Goal: Find specific page/section: Find specific page/section

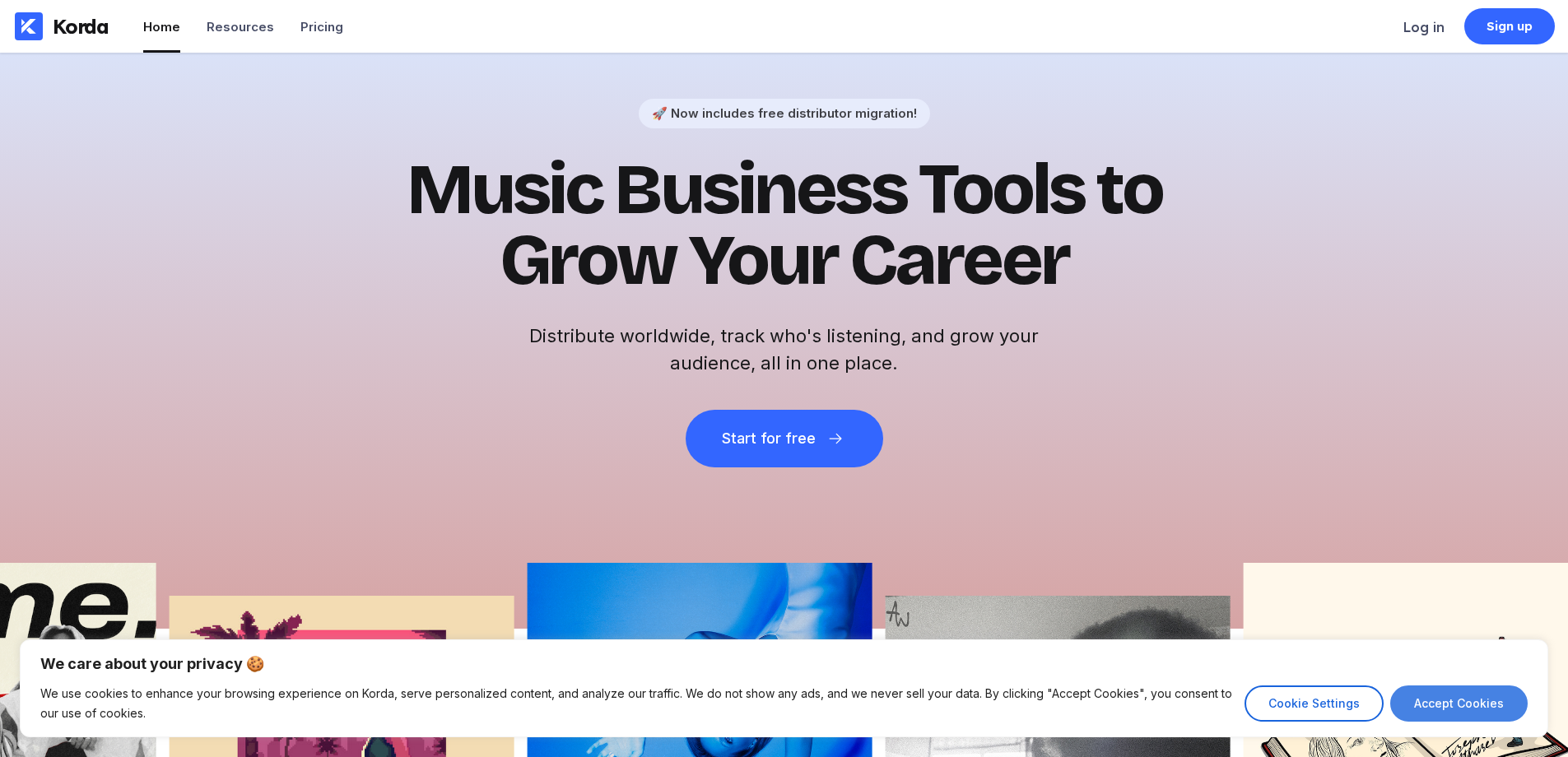
click at [1501, 700] on button "Accept Cookies" at bounding box center [1459, 704] width 138 height 36
checkbox input "true"
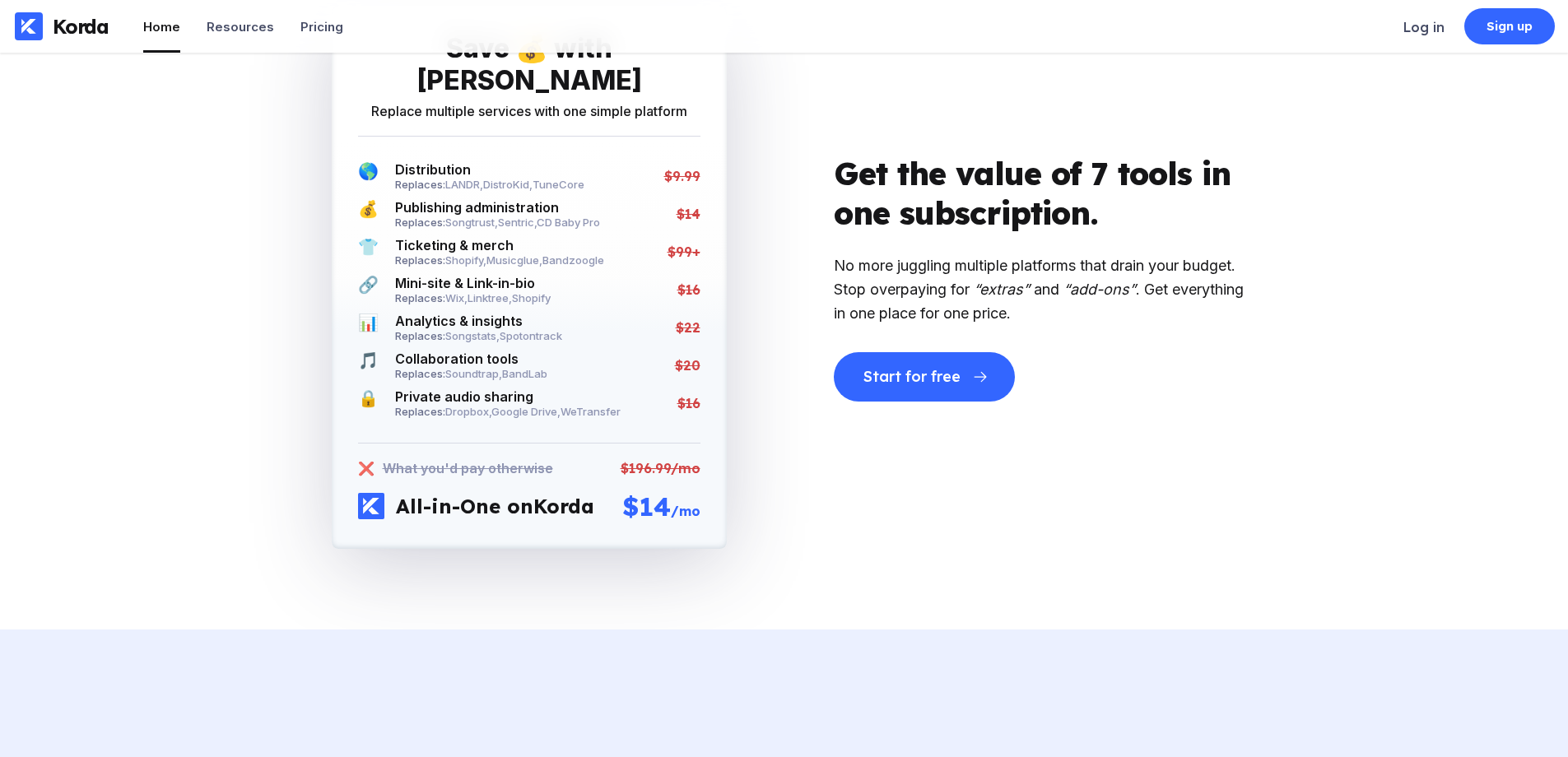
scroll to position [3340, 0]
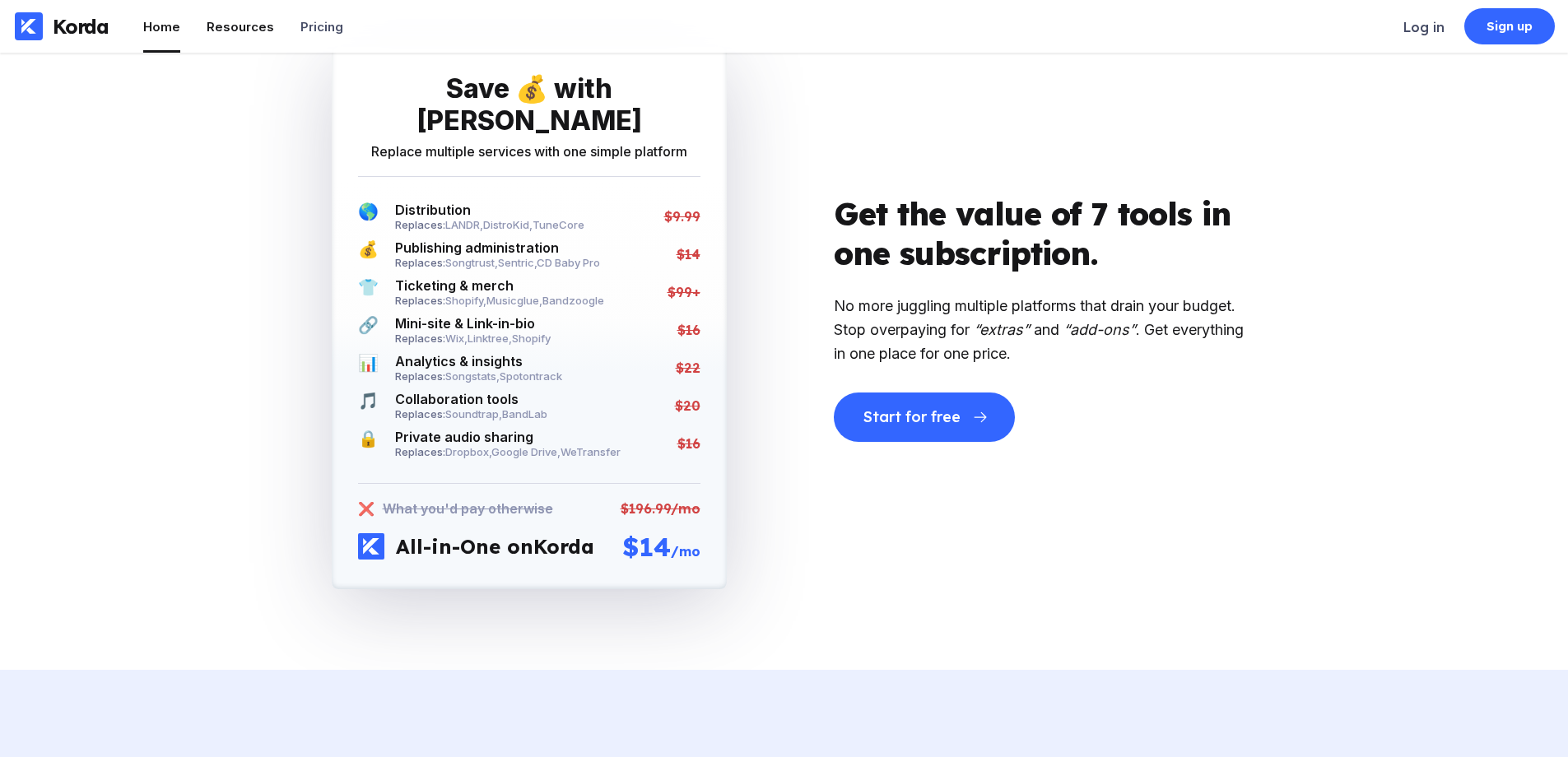
click at [261, 27] on div "Resources" at bounding box center [240, 27] width 68 height 16
click at [246, 26] on div "Resources" at bounding box center [240, 27] width 68 height 16
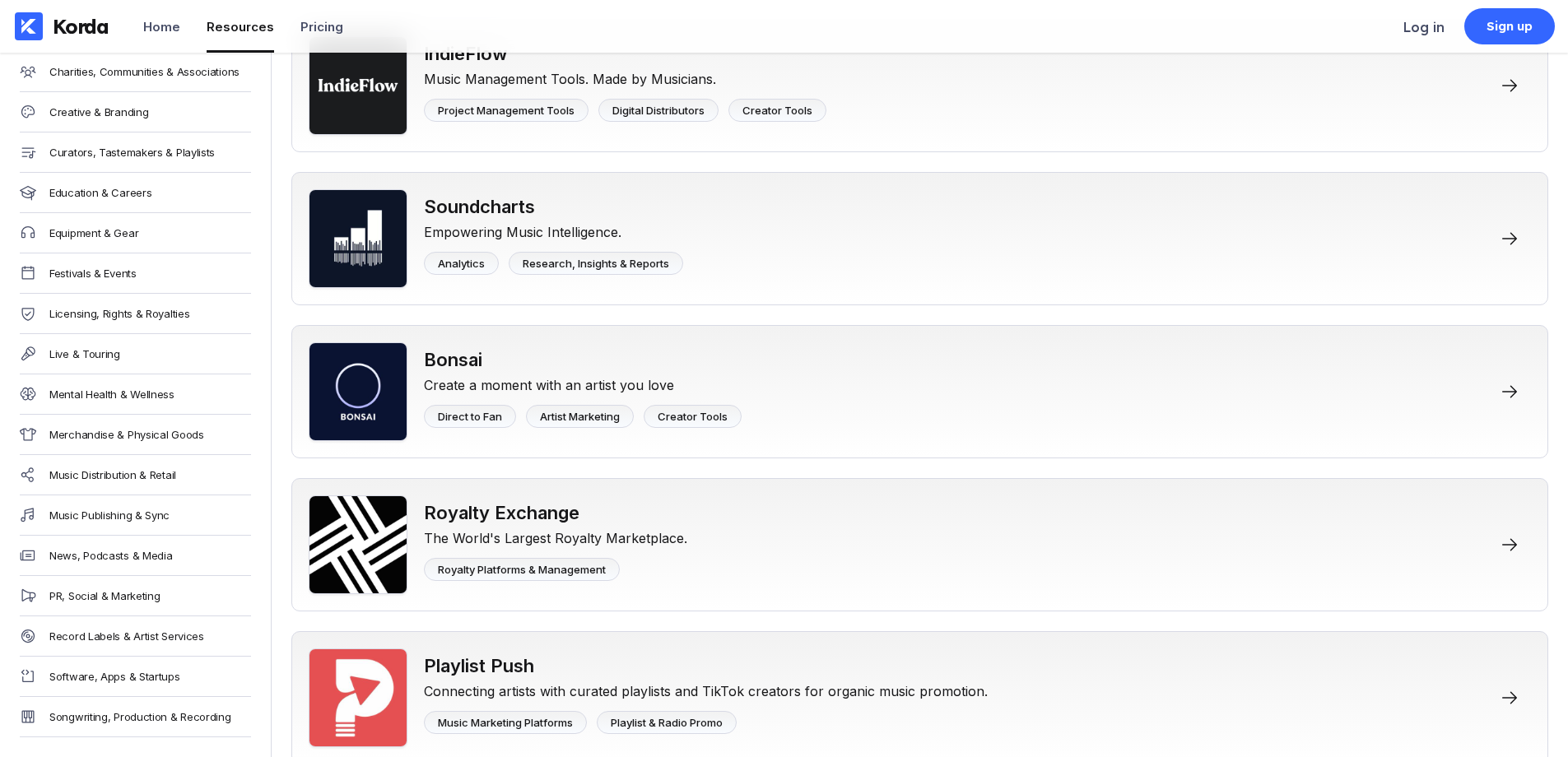
scroll to position [343, 0]
click at [113, 590] on div "PR, Social & Marketing" at bounding box center [104, 596] width 110 height 13
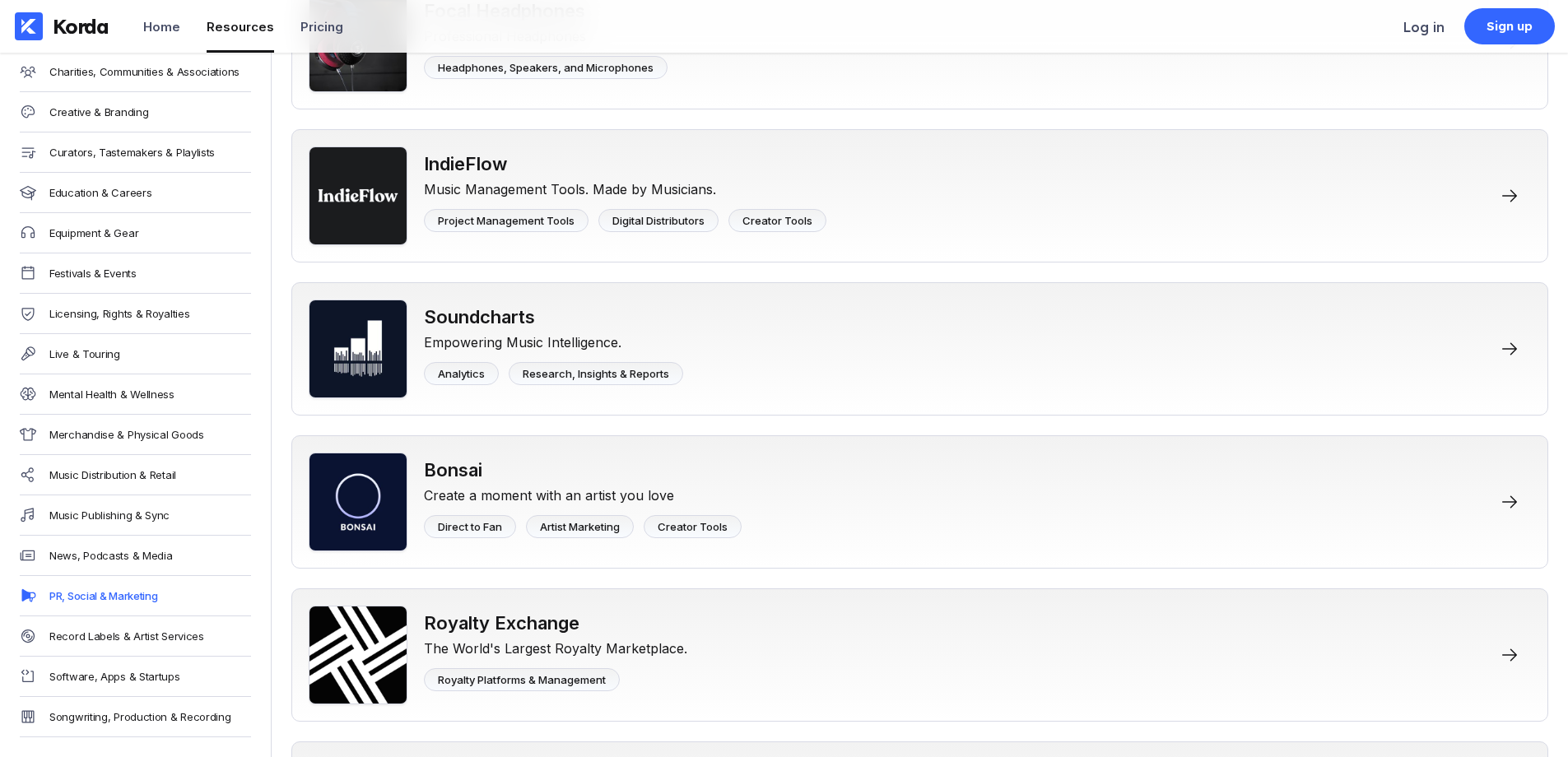
scroll to position [4168, 0]
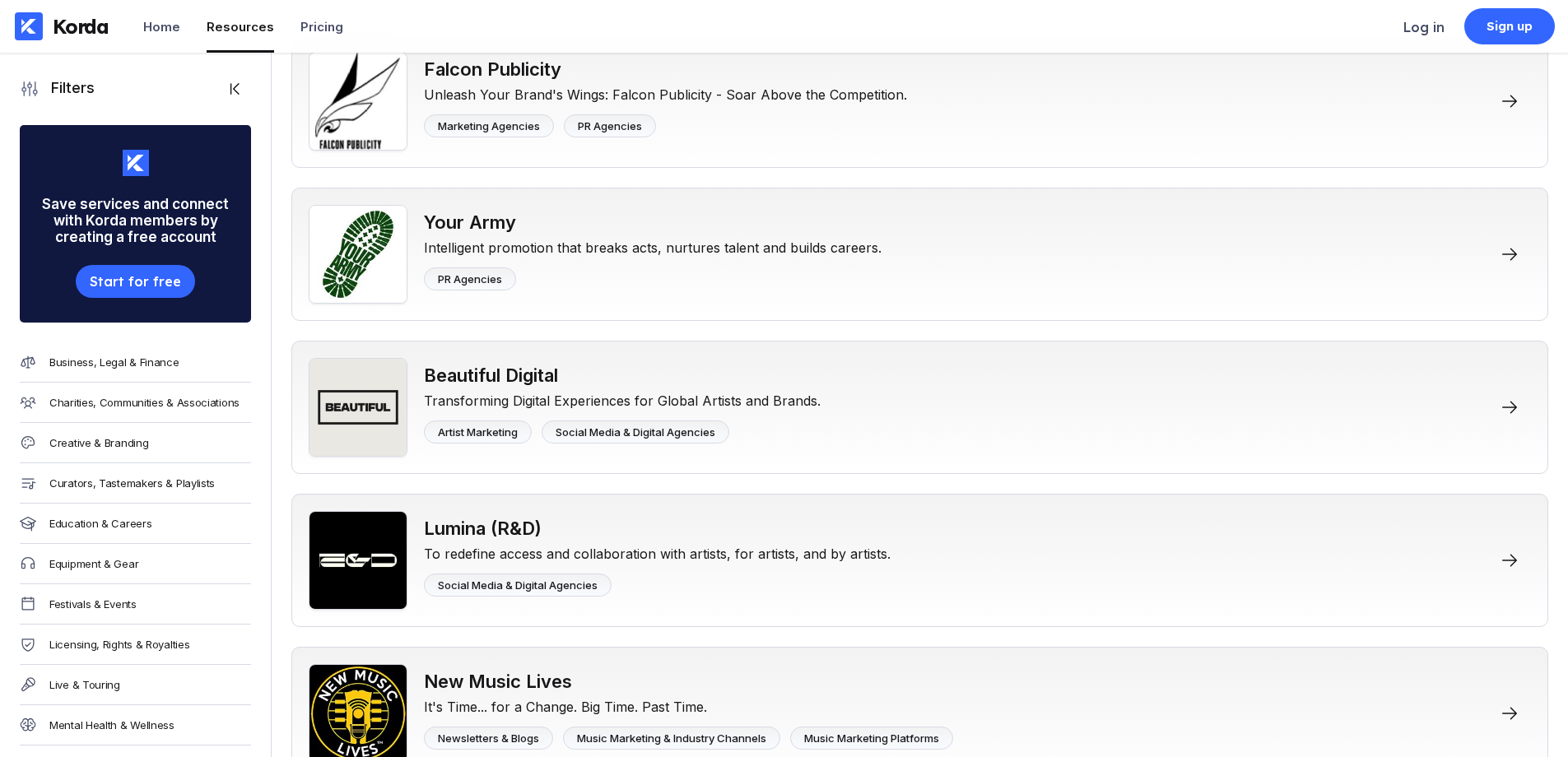
scroll to position [2336, 0]
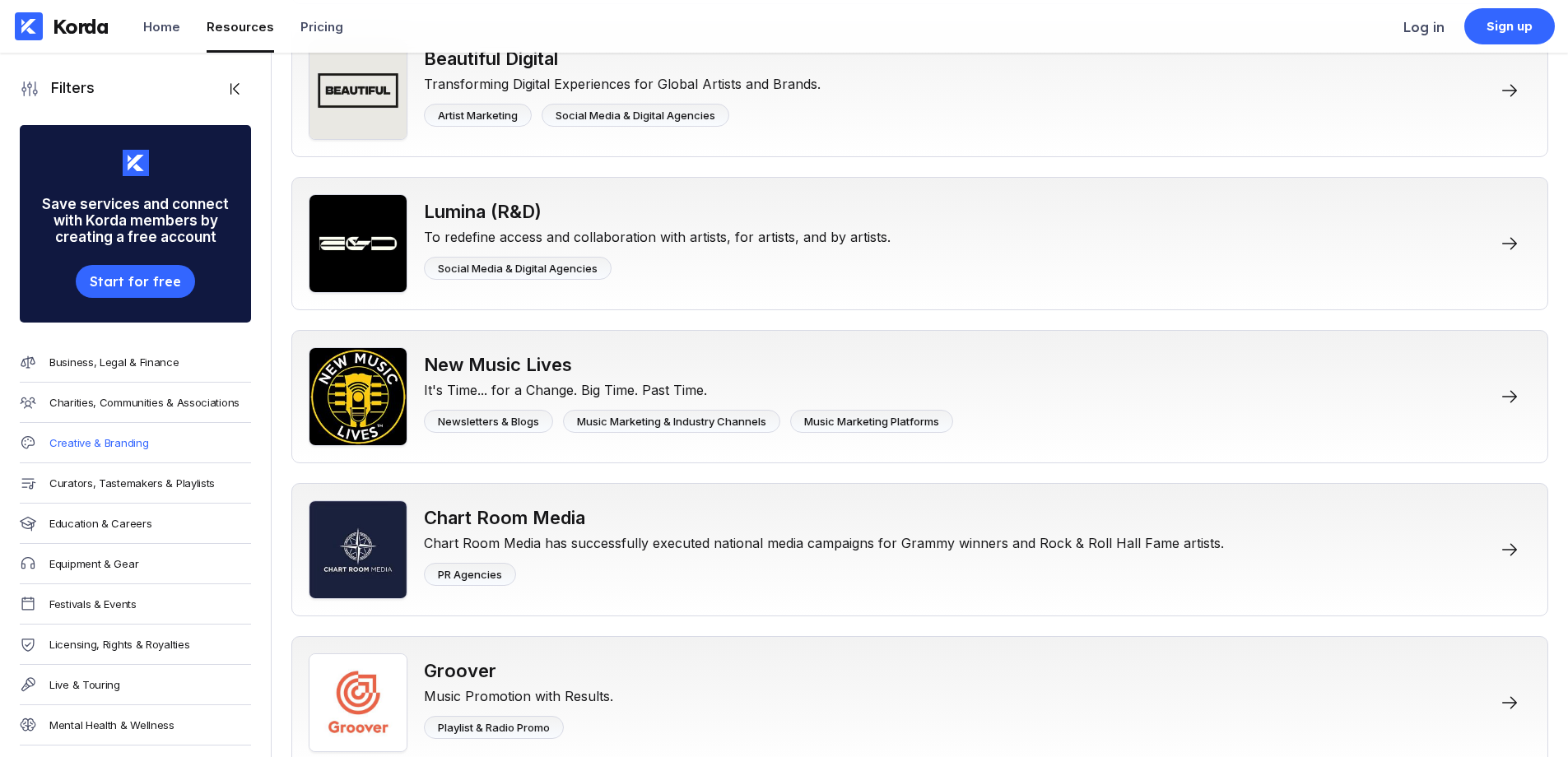
click at [96, 444] on div "Creative & Branding" at bounding box center [98, 442] width 98 height 13
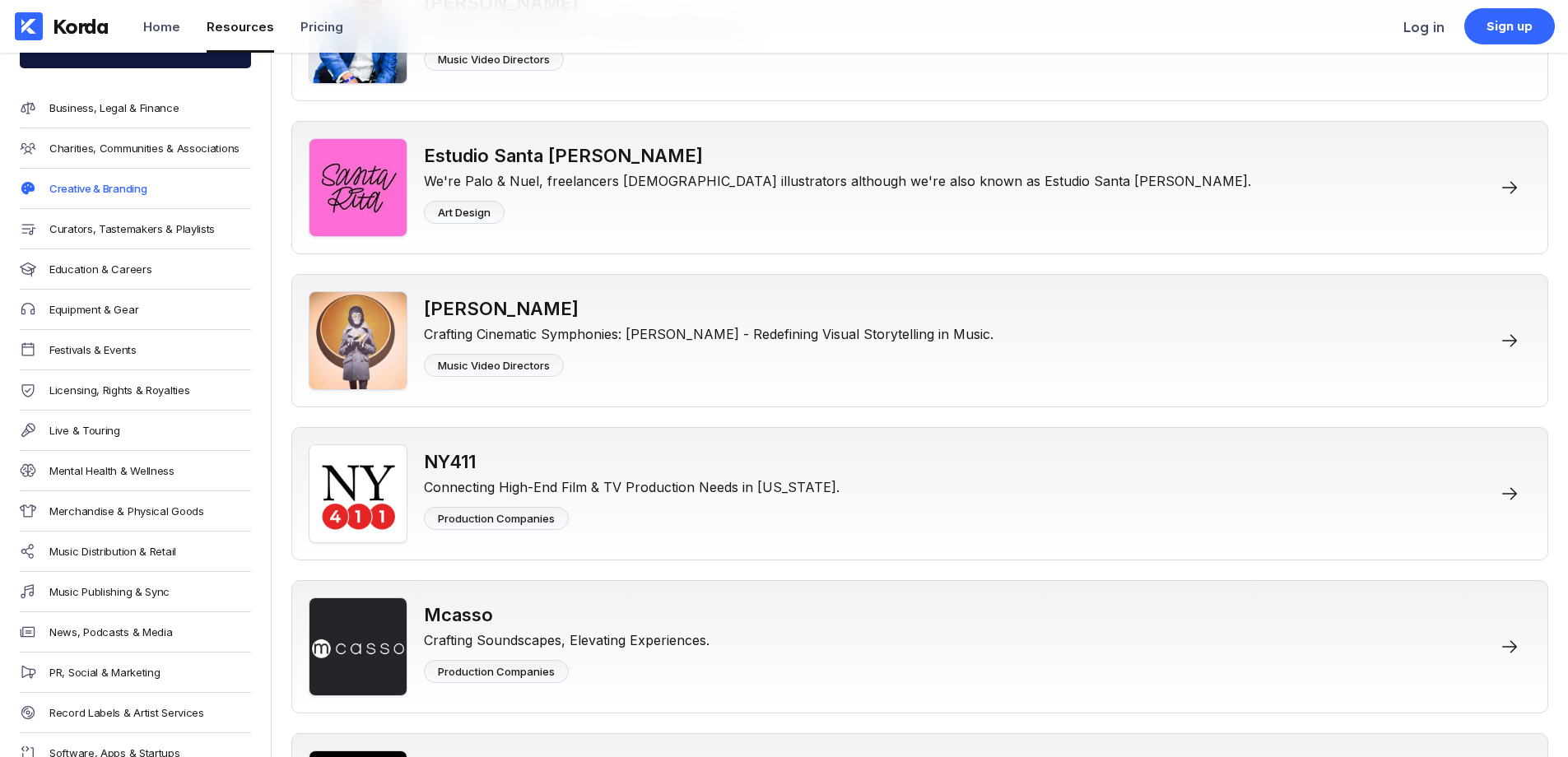
scroll to position [249, 0]
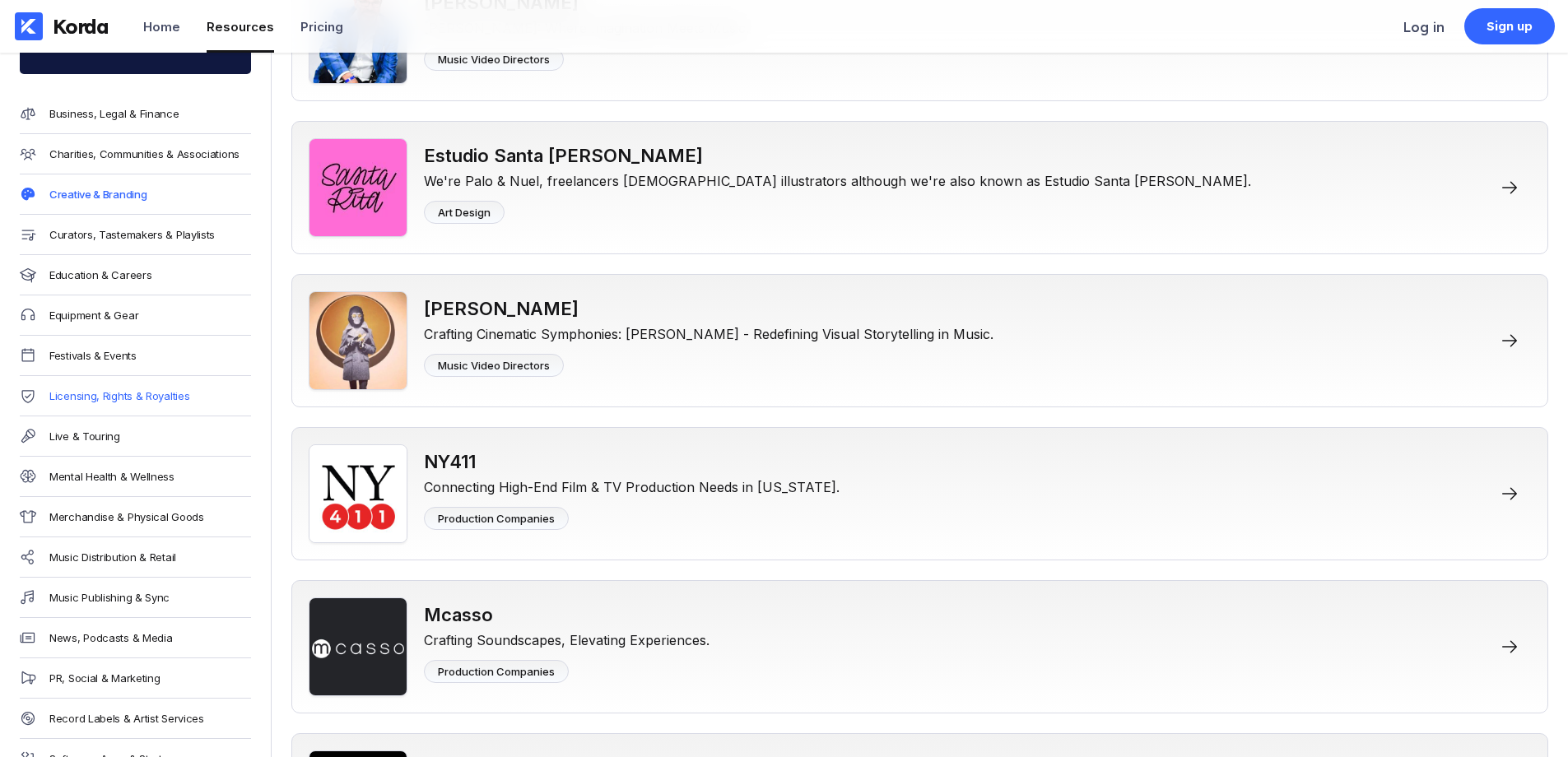
click at [142, 395] on div "Licensing, Rights & Royalties" at bounding box center [119, 395] width 140 height 13
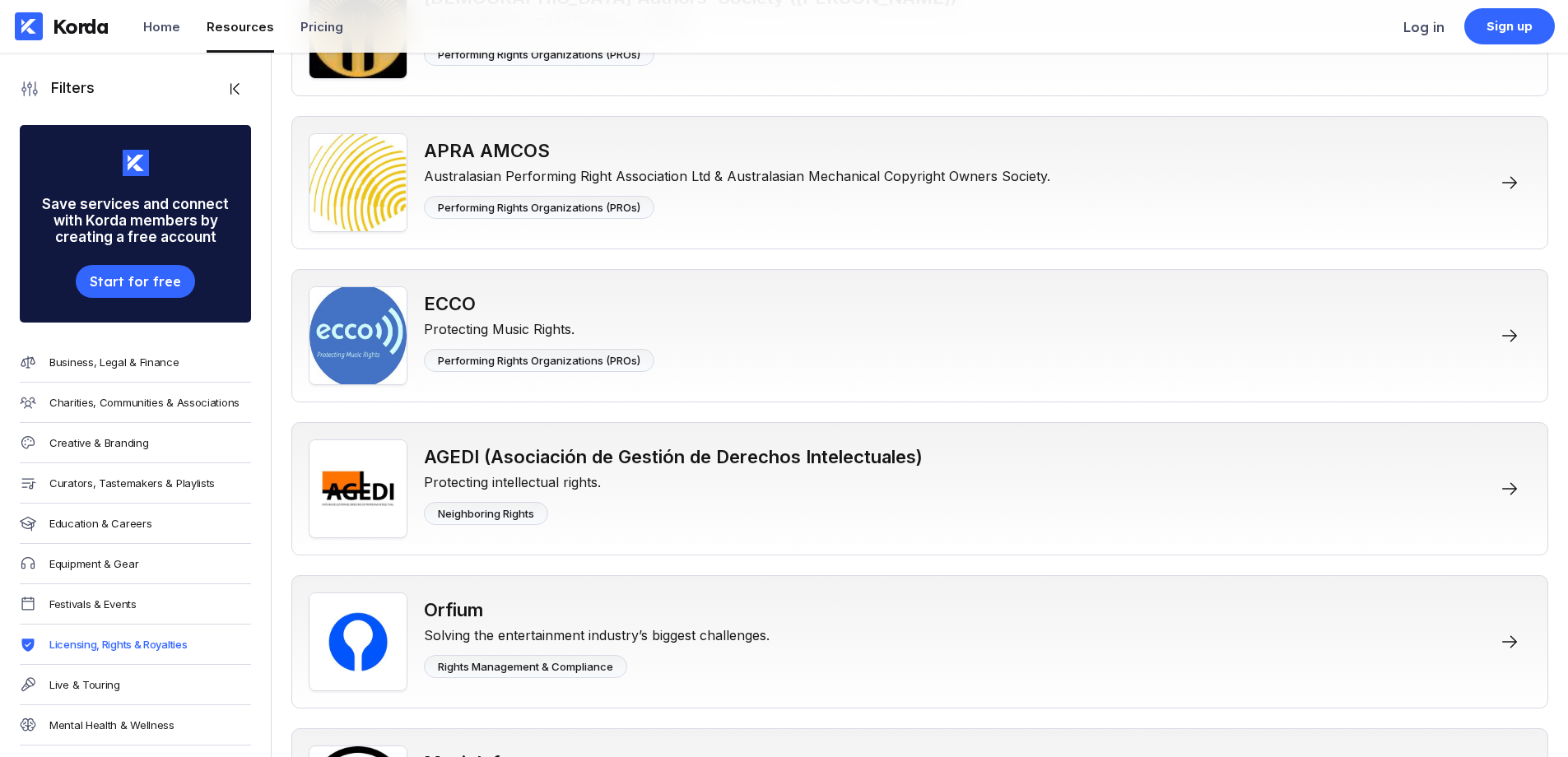
scroll to position [4429, 0]
